Goal: Navigation & Orientation: Find specific page/section

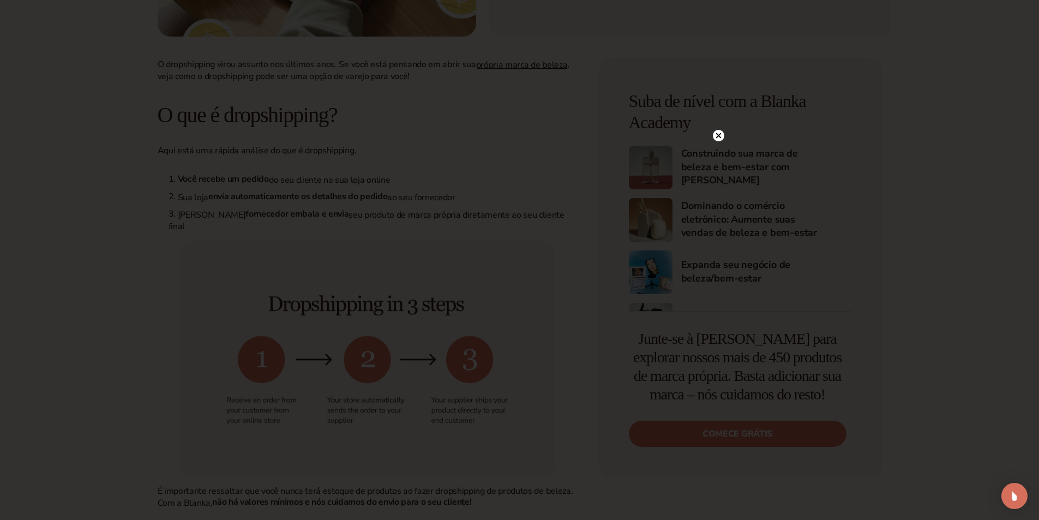
click at [721, 136] on circle at bounding box center [718, 135] width 11 height 11
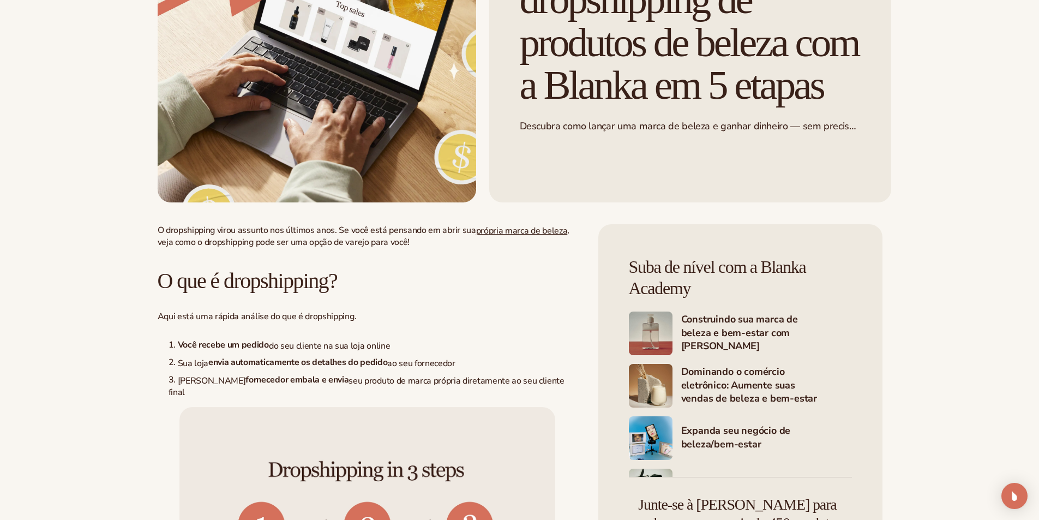
scroll to position [0, 0]
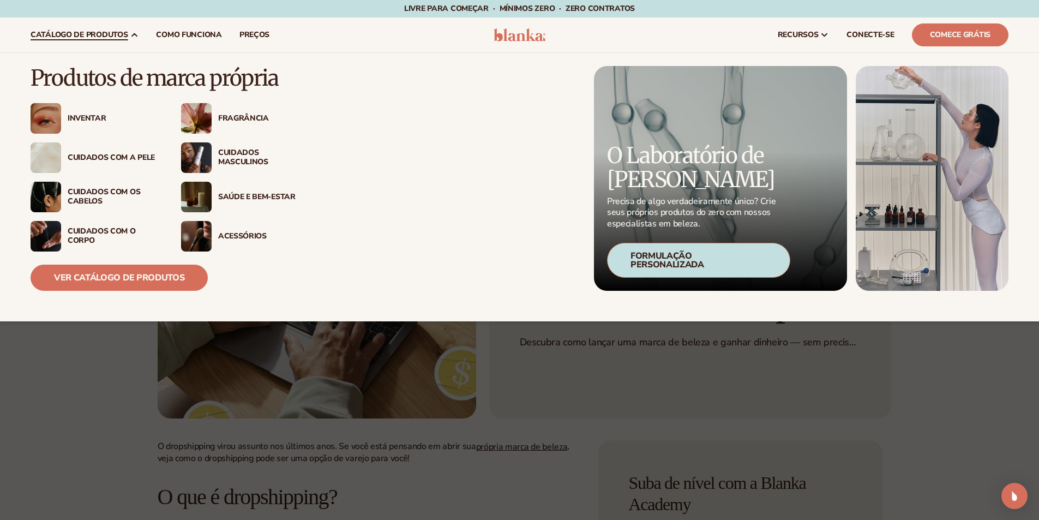
click at [98, 153] on font "Cuidados com a pele" at bounding box center [111, 157] width 87 height 10
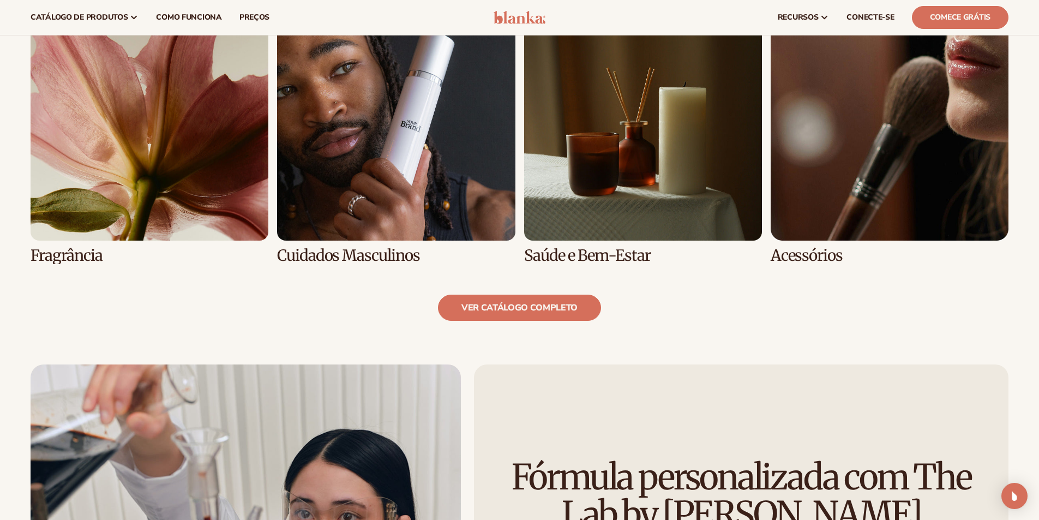
scroll to position [1091, 0]
